Goal: Find specific page/section

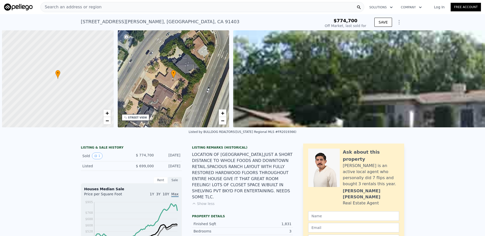
scroll to position [0, 2]
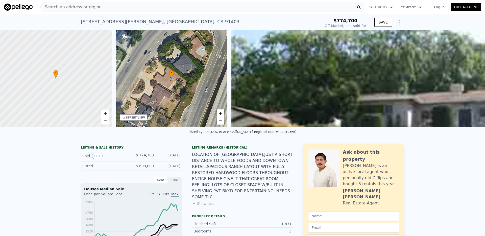
click at [203, 5] on div "Search an address or region" at bounding box center [202, 7] width 324 height 10
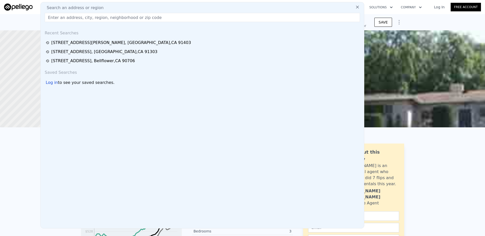
type input "$ 1,814,000"
type input "$ 856,219"
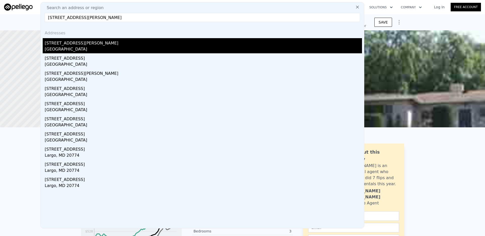
type input "[STREET_ADDRESS][PERSON_NAME]"
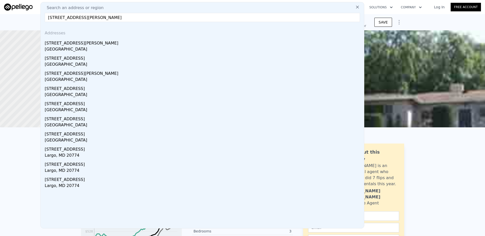
drag, startPoint x: 85, startPoint y: 47, endPoint x: 162, endPoint y: 49, distance: 76.8
click at [85, 47] on div "[GEOGRAPHIC_DATA]" at bounding box center [203, 49] width 317 height 7
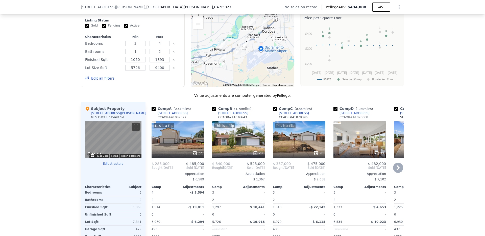
scroll to position [364, 0]
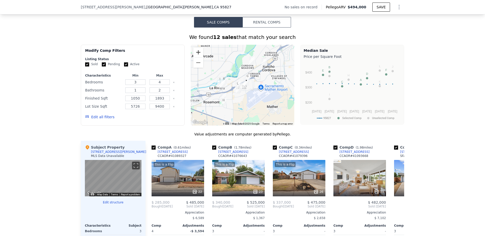
click at [198, 50] on button "Zoom in" at bounding box center [198, 52] width 10 height 10
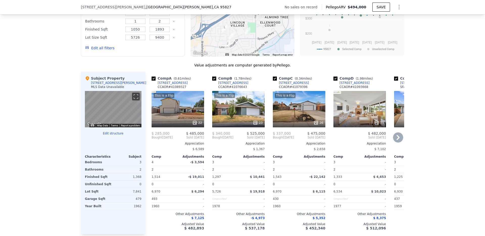
scroll to position [439, 0]
